Goal: Task Accomplishment & Management: Manage account settings

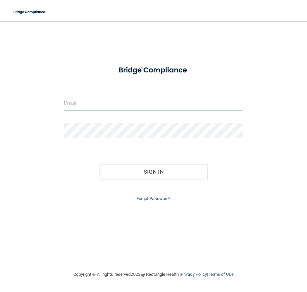
click at [110, 106] on input "email" at bounding box center [154, 103] width 180 height 15
type input "[EMAIL_ADDRESS][DOMAIN_NAME]"
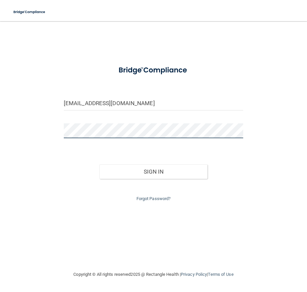
click at [100, 164] on button "Sign In" at bounding box center [154, 171] width 108 height 15
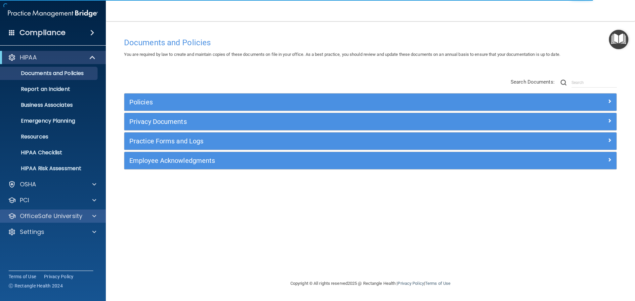
click at [42, 222] on div "OfficeSafe University" at bounding box center [53, 216] width 106 height 13
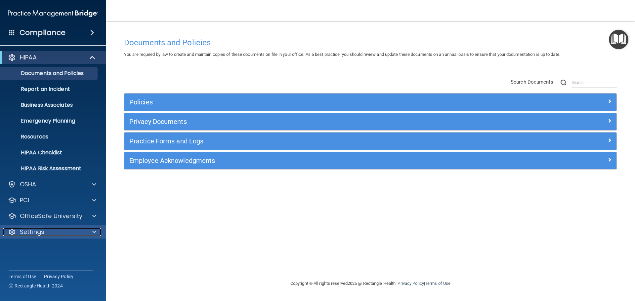
click at [49, 231] on div "Settings" at bounding box center [44, 232] width 82 height 8
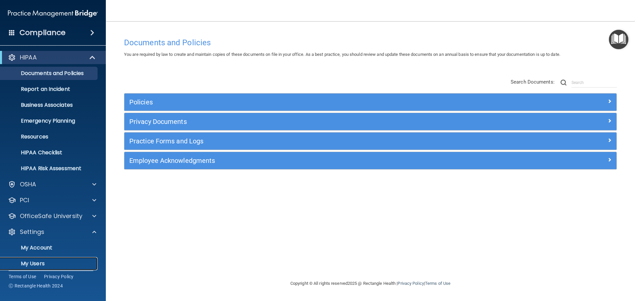
click at [41, 265] on p "My Users" at bounding box center [49, 264] width 90 height 7
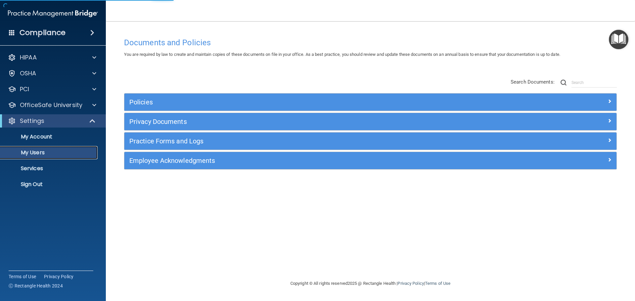
select select "20"
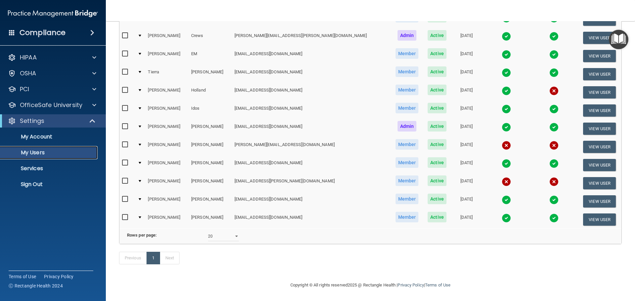
scroll to position [99, 0]
click at [123, 179] on input "checkbox" at bounding box center [126, 181] width 8 height 5
checkbox input "true"
click at [124, 142] on input "checkbox" at bounding box center [126, 144] width 8 height 5
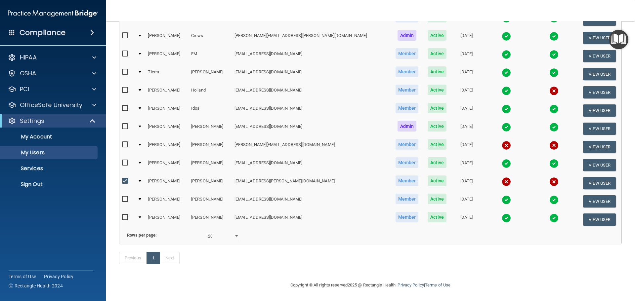
checkbox input "true"
click at [125, 88] on input "checkbox" at bounding box center [126, 90] width 8 height 5
checkbox input "true"
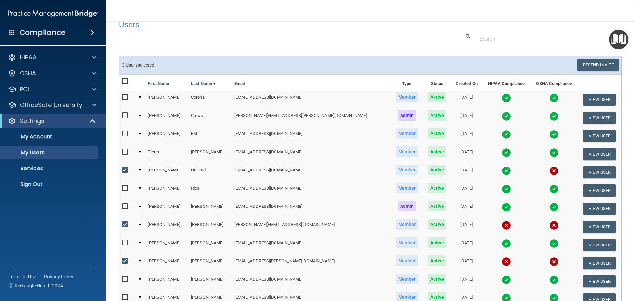
scroll to position [0, 0]
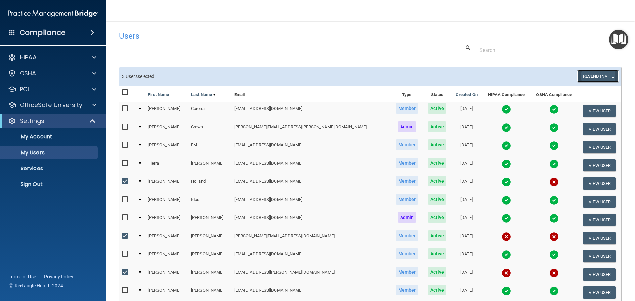
click at [307, 75] on button "Resend Invite" at bounding box center [597, 76] width 41 height 12
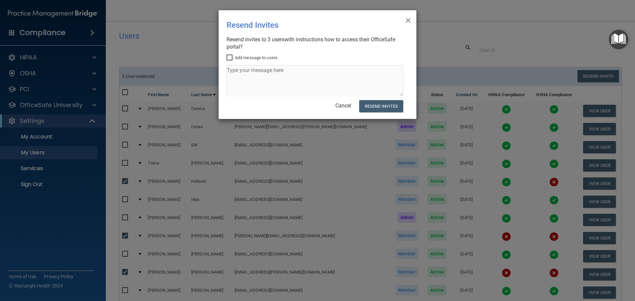
click at [231, 57] on input "Add message to users" at bounding box center [230, 57] width 8 height 5
checkbox input "true"
click at [255, 85] on textarea at bounding box center [314, 80] width 177 height 31
type textarea "please complete the OSHA and Hipaa training courses :)"
click at [307, 110] on button "Resend Invites" at bounding box center [381, 106] width 44 height 12
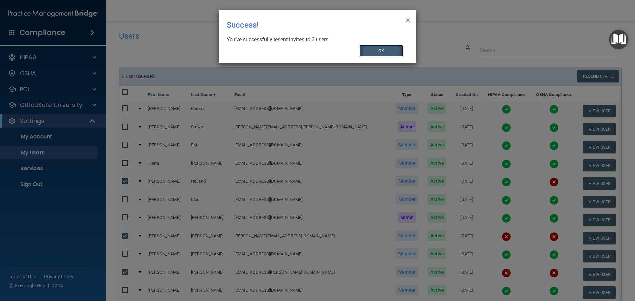
click at [307, 56] on button "OK" at bounding box center [381, 51] width 44 height 12
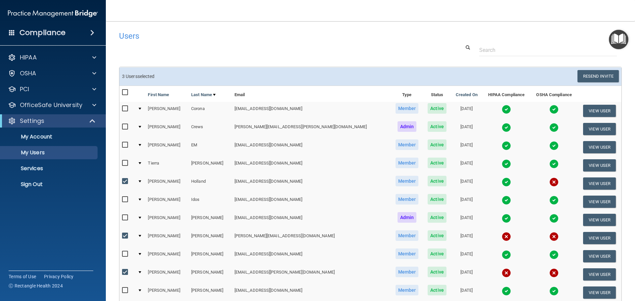
click at [307, 183] on img at bounding box center [506, 182] width 9 height 9
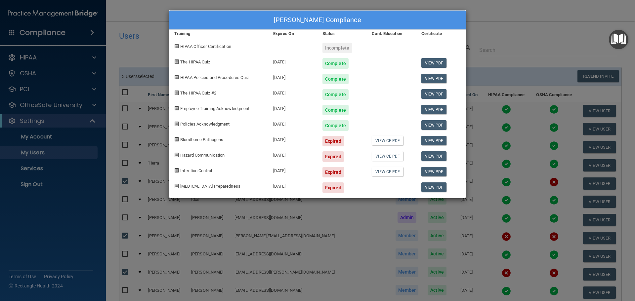
click at [307, 16] on div "[PERSON_NAME] Compliance Training Expires On Status Cont. Education Certificate…" at bounding box center [317, 150] width 635 height 301
